Goal: Information Seeking & Learning: Learn about a topic

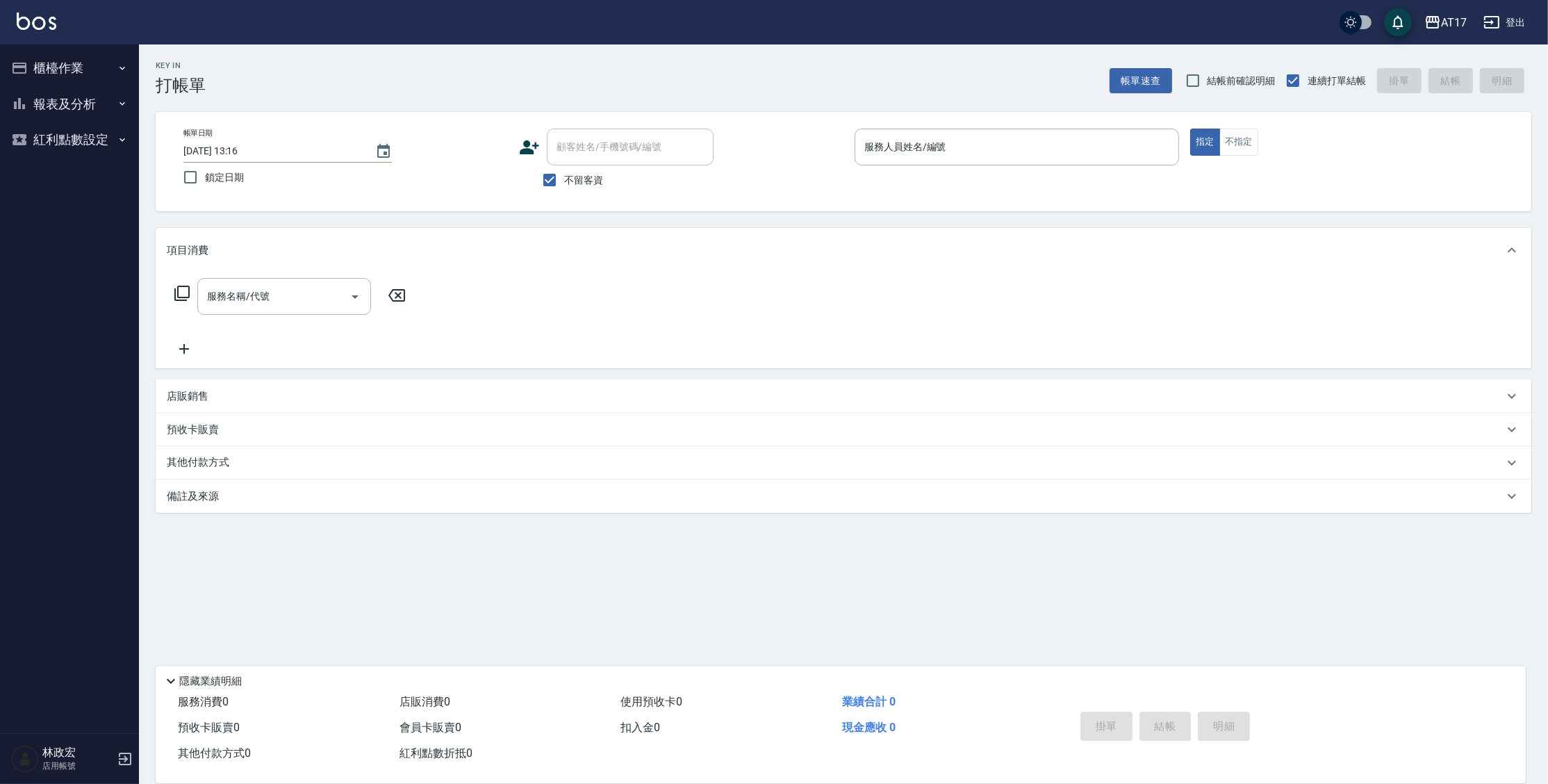
click at [92, 112] on button "報表及分析" at bounding box center [69, 104] width 128 height 36
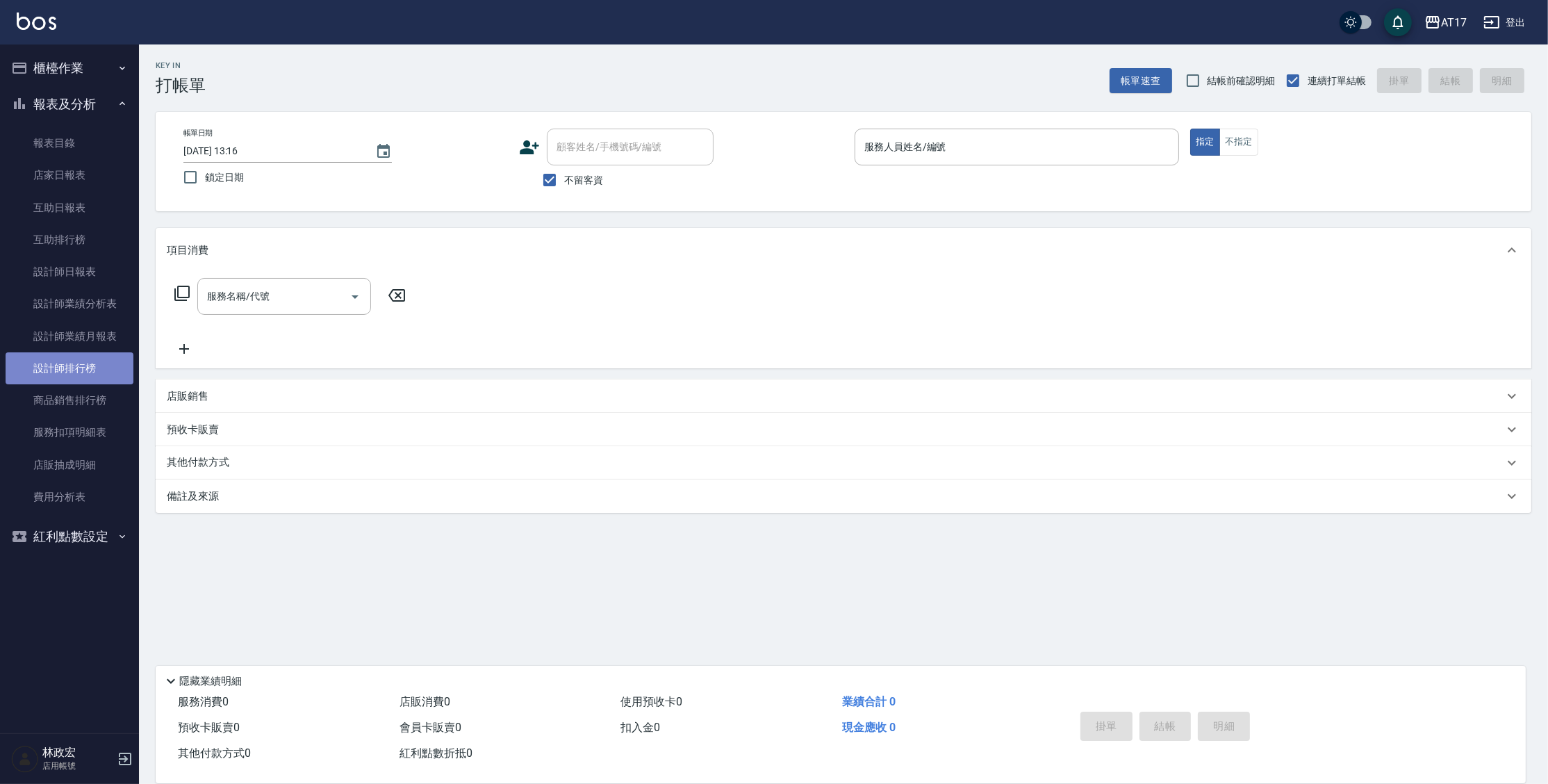
click at [84, 377] on link "設計師排行榜" at bounding box center [69, 368] width 128 height 32
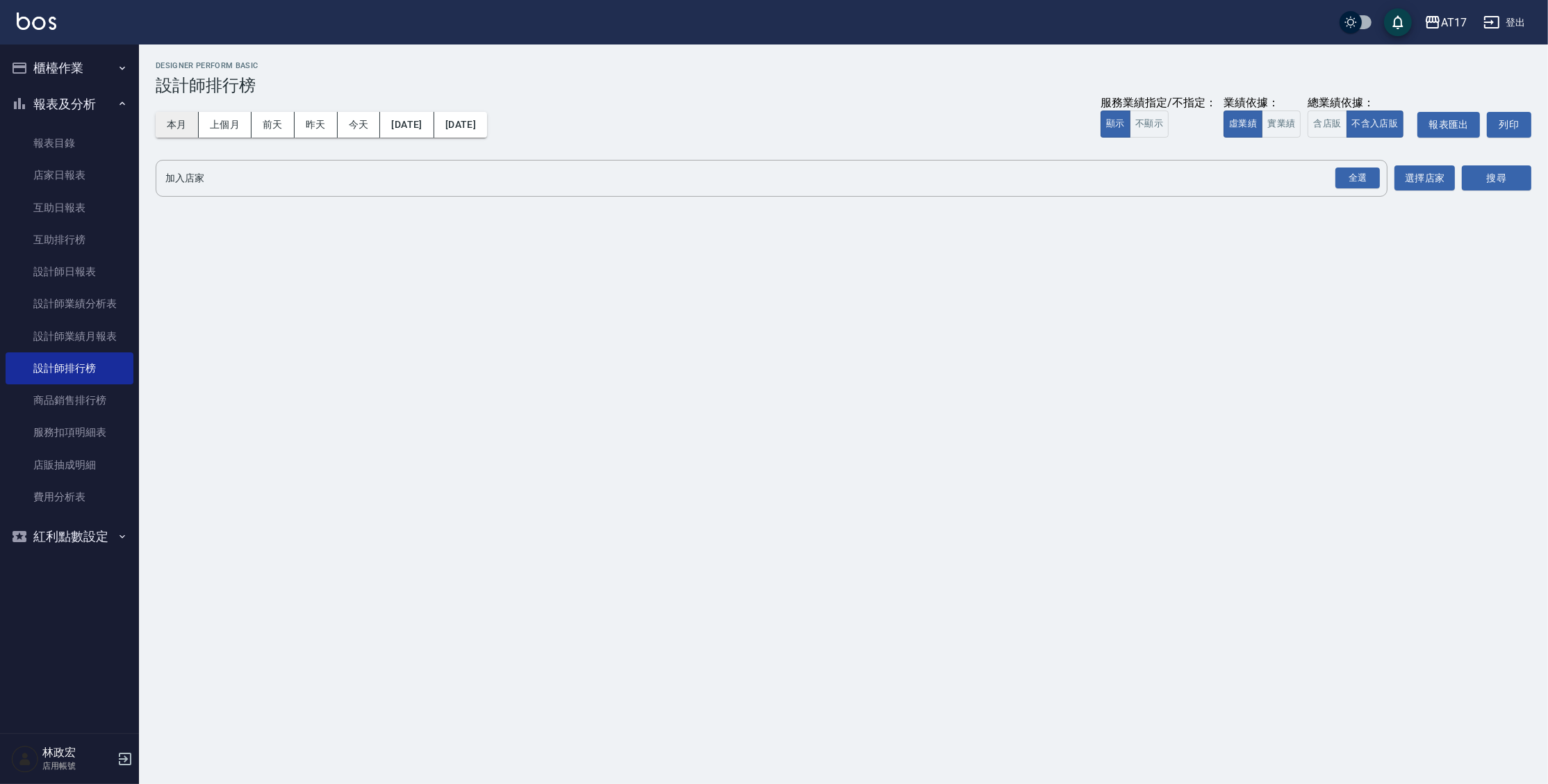
click at [166, 128] on button "本月" at bounding box center [178, 125] width 43 height 25
click at [1353, 178] on div "全選" at bounding box center [1358, 178] width 45 height 22
click at [1510, 178] on button "搜尋" at bounding box center [1497, 179] width 69 height 25
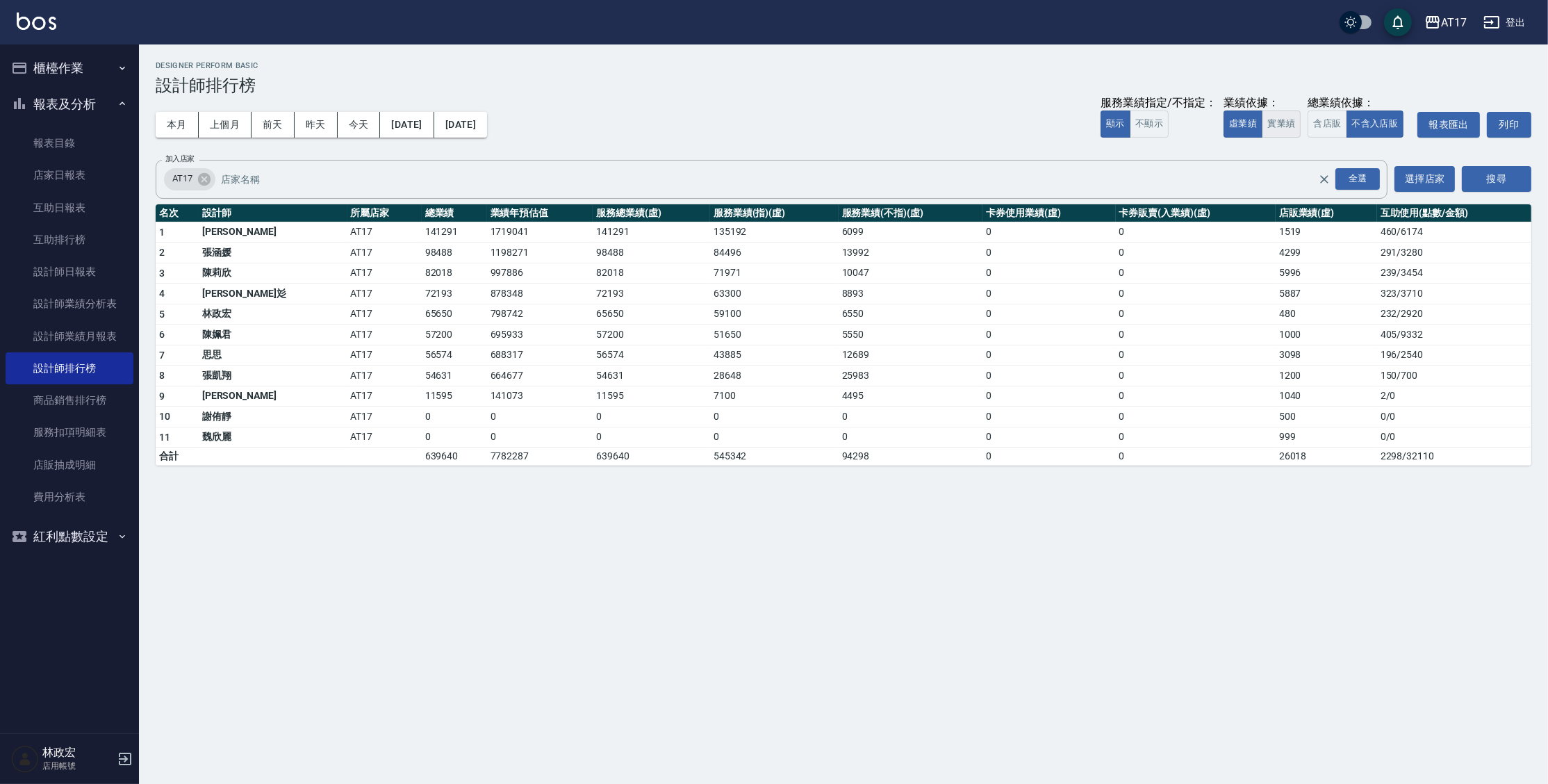
click at [1276, 121] on button "實業績" at bounding box center [1281, 124] width 39 height 27
click at [1244, 116] on button "虛業績" at bounding box center [1243, 124] width 39 height 27
click at [228, 126] on button "上個月" at bounding box center [225, 125] width 53 height 25
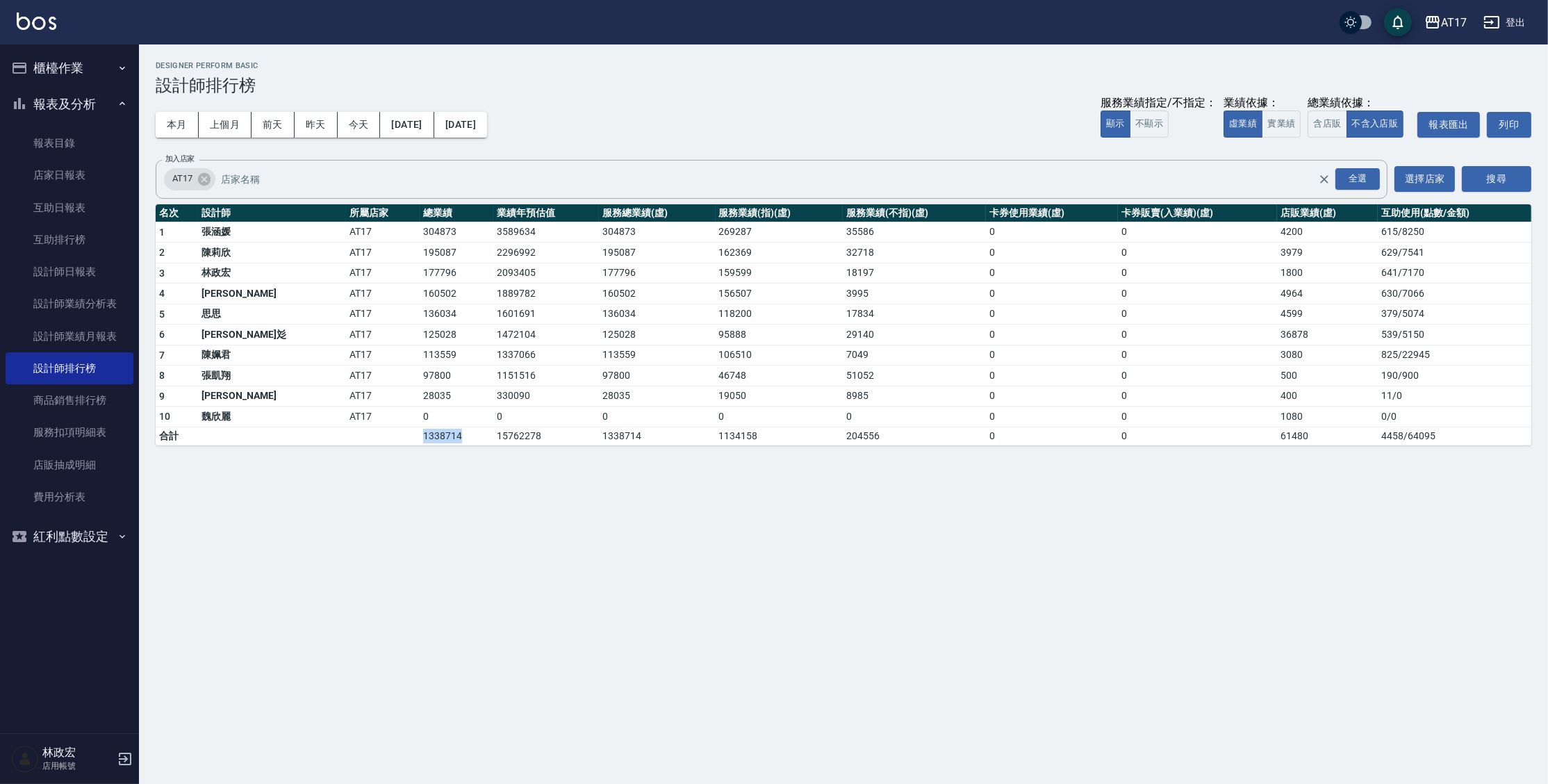
drag, startPoint x: 345, startPoint y: 436, endPoint x: 394, endPoint y: 437, distance: 49.0
click at [394, 435] on tr "合計 1338714 15762278 1338714 1134158 204556 0 0 61480 4458 / 64095" at bounding box center [844, 436] width 1376 height 18
click at [394, 448] on div "AT17 [DATE] - [DATE] 設計師排行榜 列印時間： [DATE][PHONE_NUMBER]:23 Designer Perform Basi…" at bounding box center [843, 254] width 1409 height 418
click at [1273, 123] on button "實業績" at bounding box center [1281, 124] width 39 height 27
drag, startPoint x: 362, startPoint y: 439, endPoint x: 417, endPoint y: 442, distance: 55.1
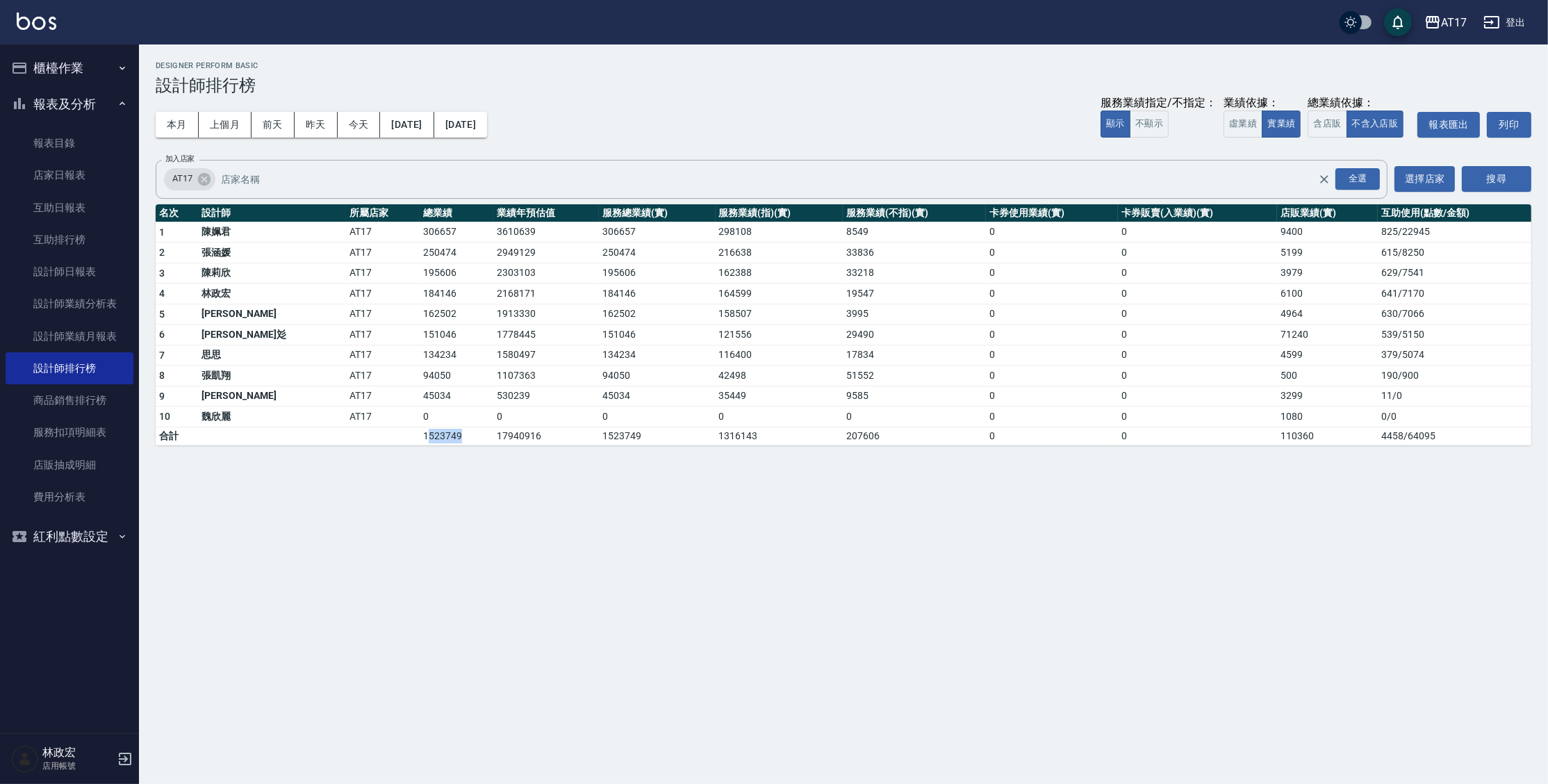
click at [420, 442] on td "1523749" at bounding box center [457, 436] width 74 height 18
click at [419, 445] on div "AT17 [DATE] - [DATE] 設計師排行榜 列印時間： [DATE][PHONE_NUMBER]:23 Designer Perform Basi…" at bounding box center [843, 254] width 1409 height 418
click at [187, 130] on button "本月" at bounding box center [178, 125] width 43 height 25
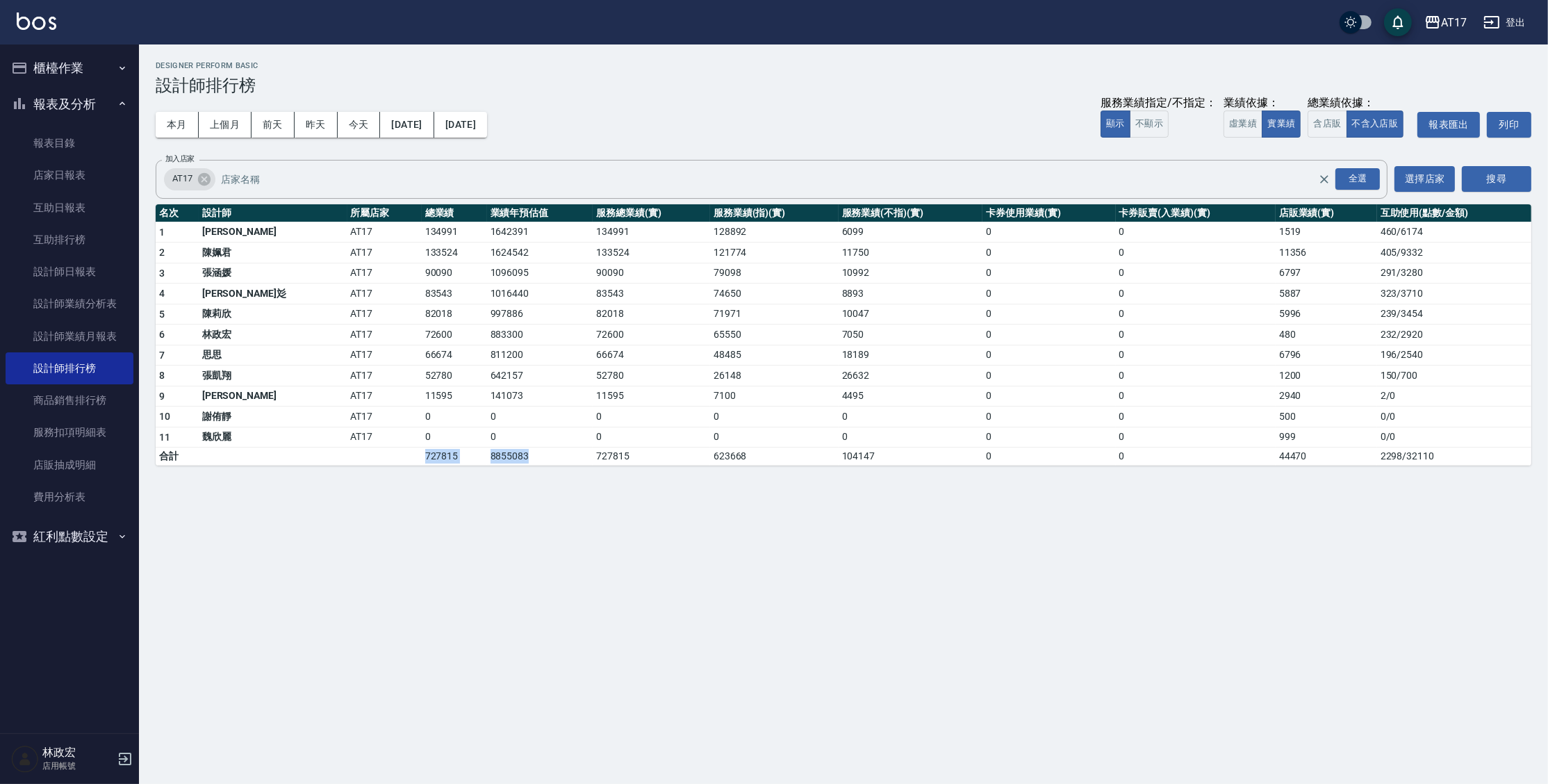
drag, startPoint x: 339, startPoint y: 458, endPoint x: 513, endPoint y: 462, distance: 174.0
click at [508, 461] on tr "合計 727815 8855083 727815 623668 104147 0 0 44470 2298 / 32110" at bounding box center [844, 457] width 1376 height 18
click at [522, 465] on div "AT17 [DATE] - [DATE] 設計師排行榜 列印時間： [DATE][PHONE_NUMBER]:23 Designer Perform Basi…" at bounding box center [843, 263] width 1409 height 438
click at [496, 575] on div "AT17 [DATE] - [DATE] 設計師排行榜 列印時間： [DATE][PHONE_NUMBER]:23 Designer Perform Basi…" at bounding box center [774, 392] width 1548 height 784
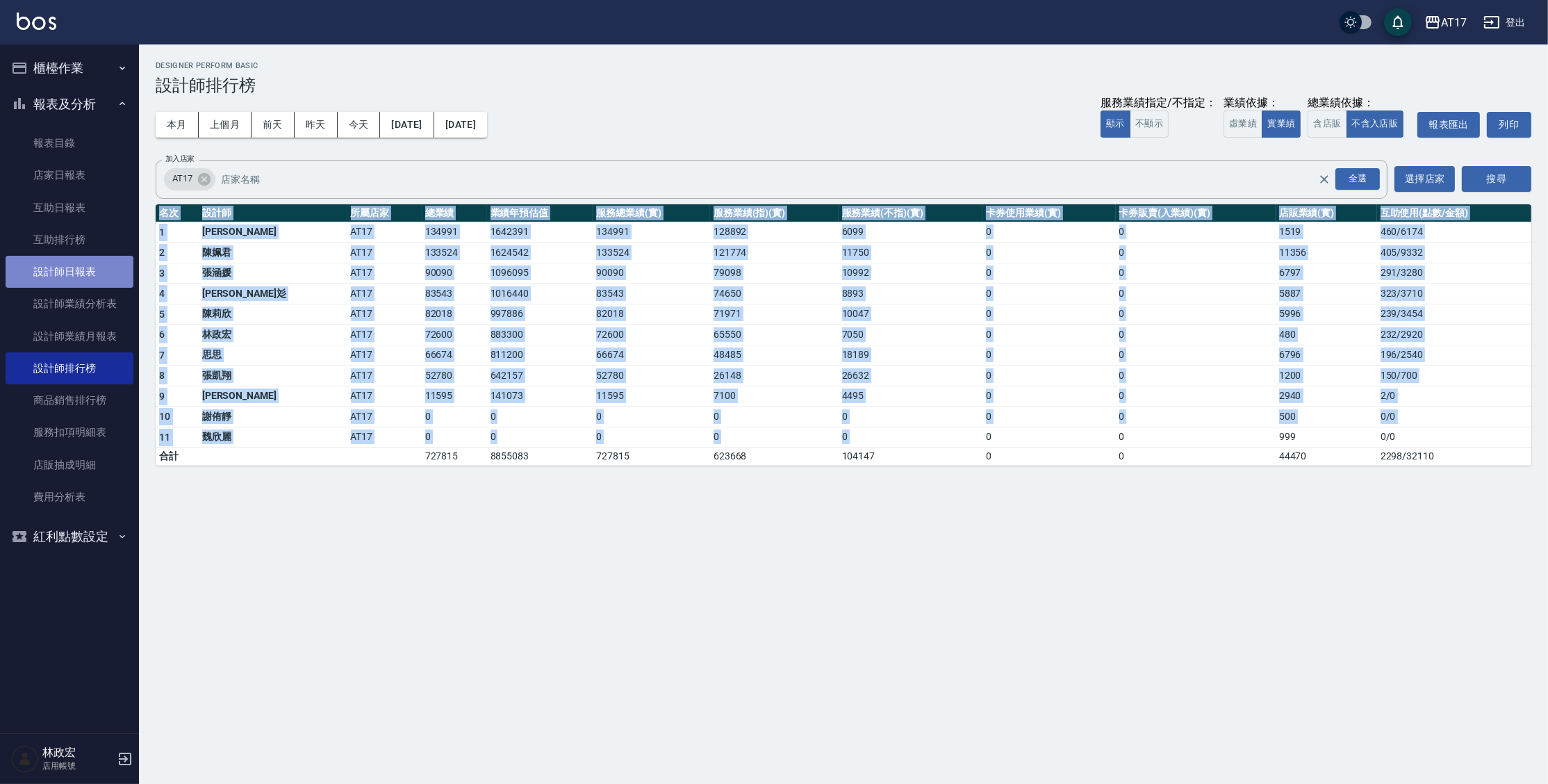
click at [60, 266] on link "設計師日報表" at bounding box center [69, 272] width 128 height 32
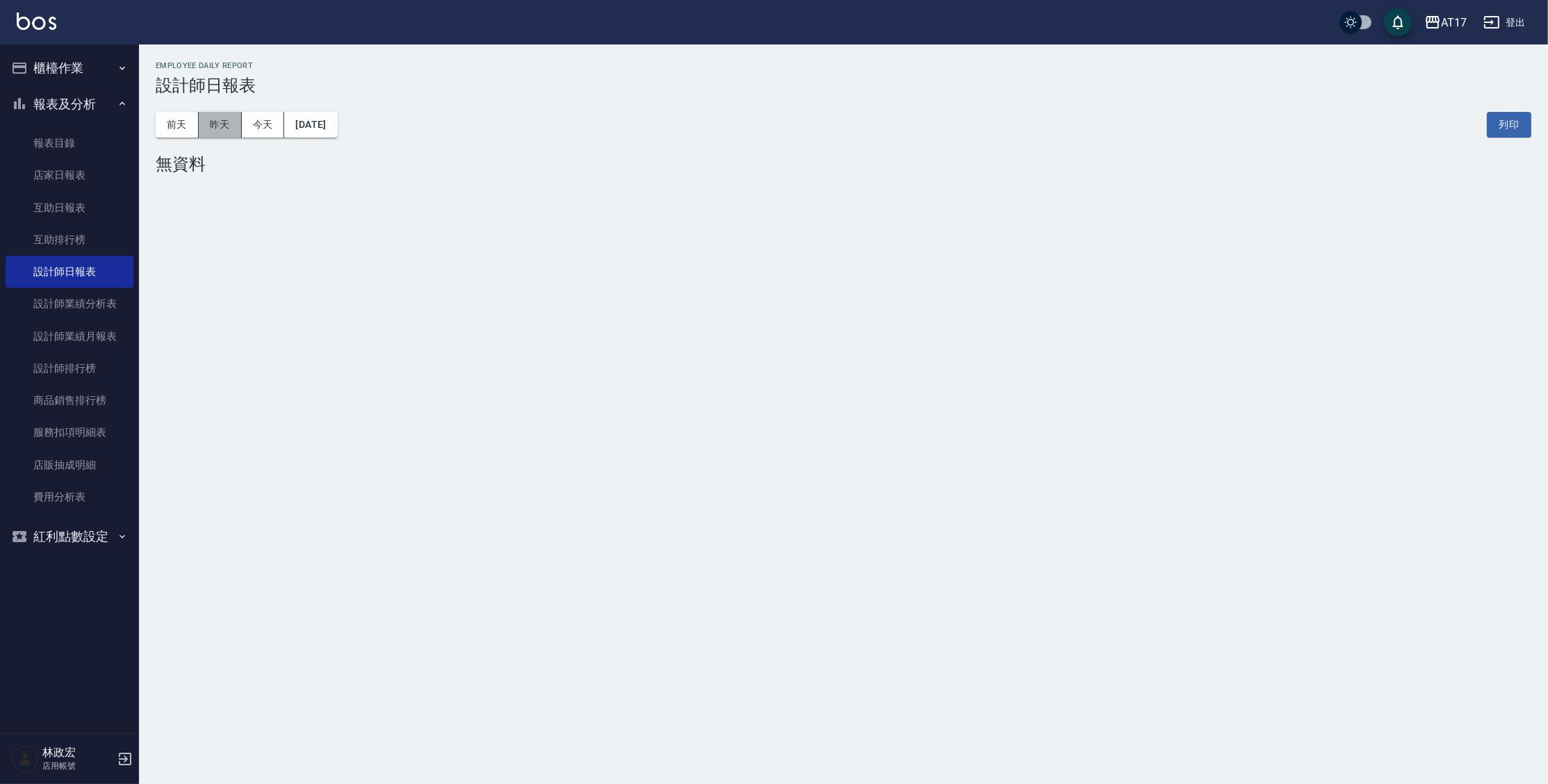
click at [228, 121] on button "昨天" at bounding box center [220, 125] width 43 height 25
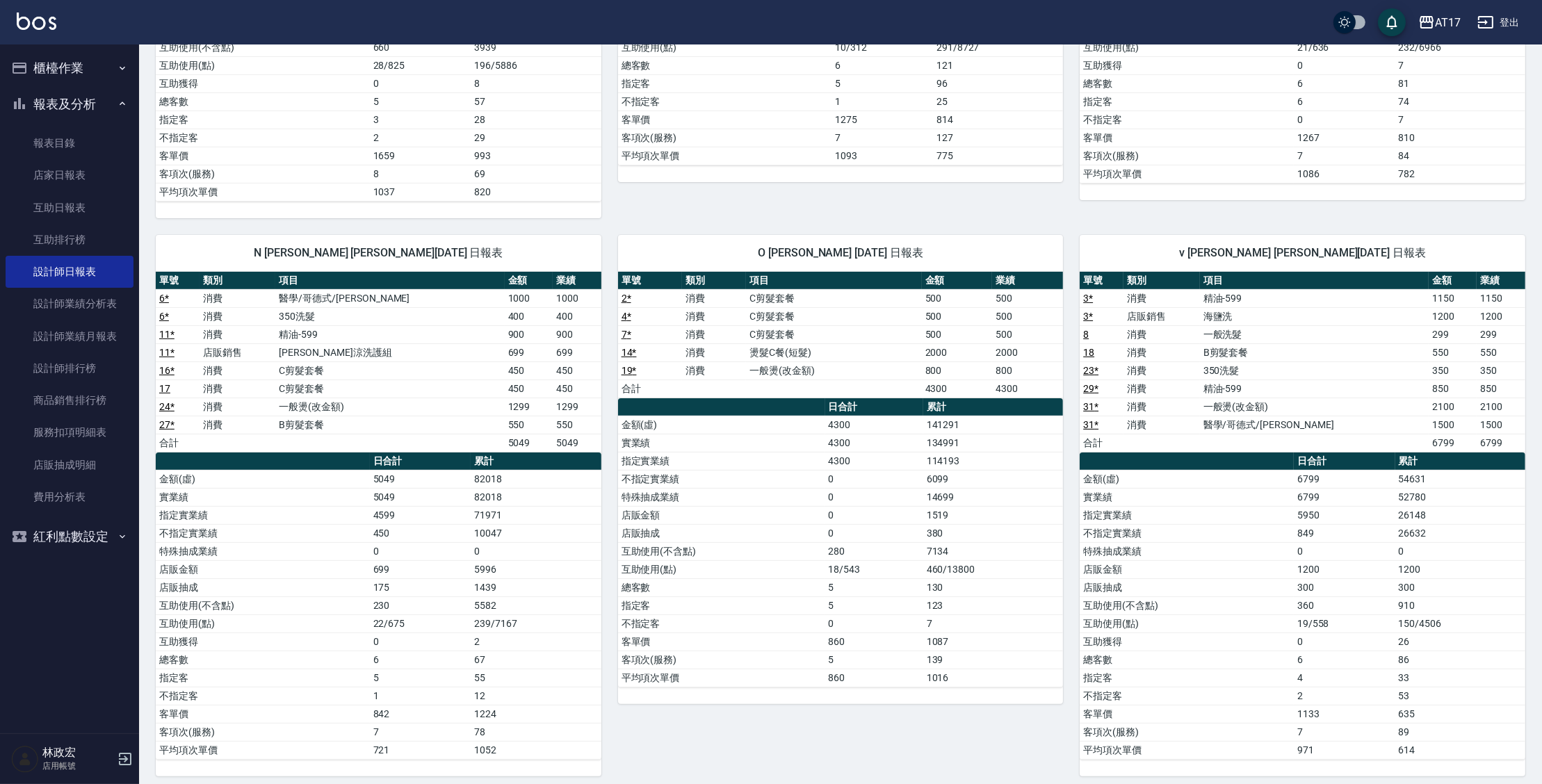
scroll to position [481, 0]
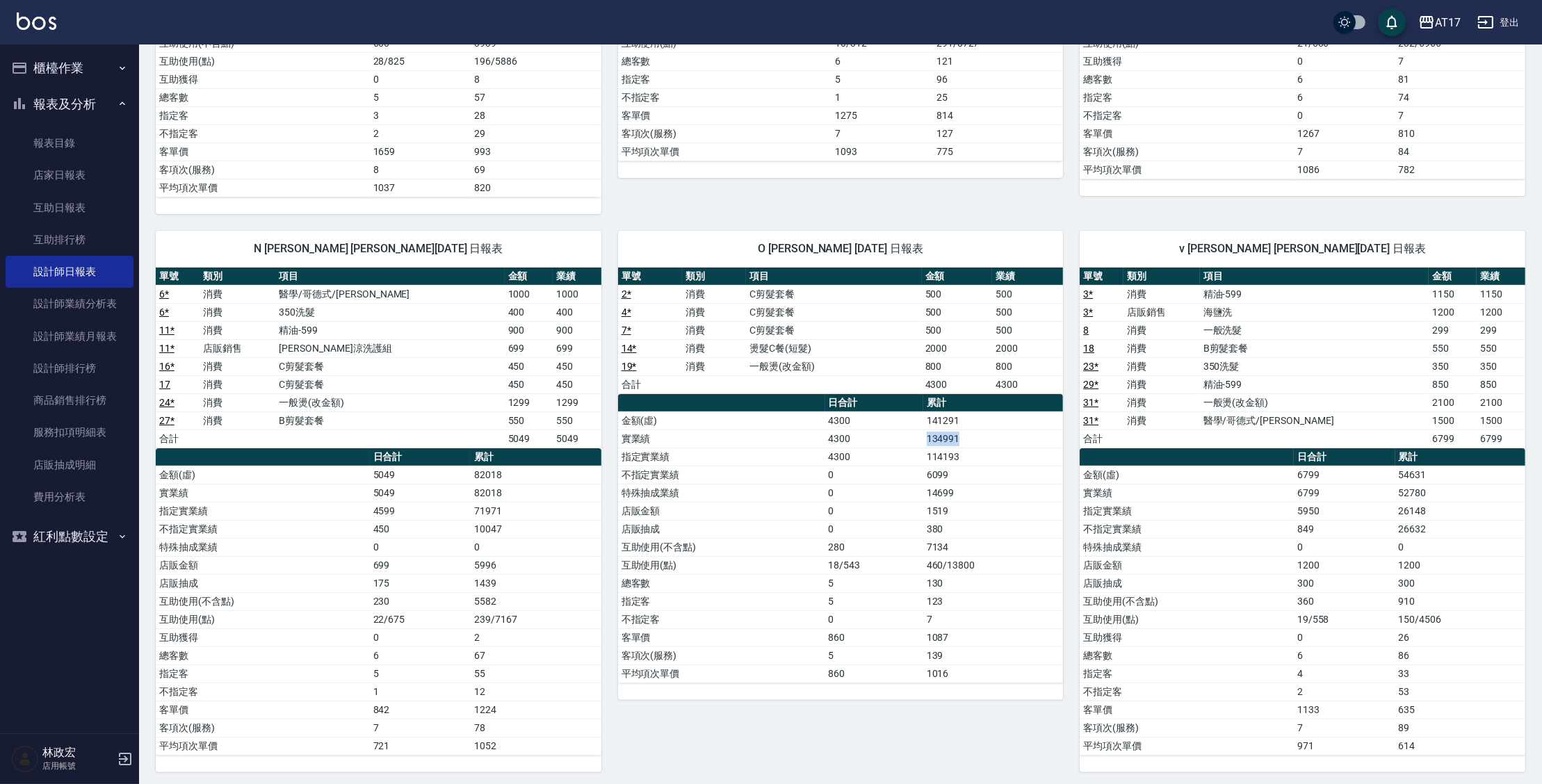
drag, startPoint x: 1014, startPoint y: 435, endPoint x: 920, endPoint y: 439, distance: 94.1
click at [920, 440] on tr "實業績 4300 134991" at bounding box center [840, 439] width 446 height 18
click at [920, 439] on td "4300" at bounding box center [874, 439] width 98 height 18
